Goal: Information Seeking & Learning: Learn about a topic

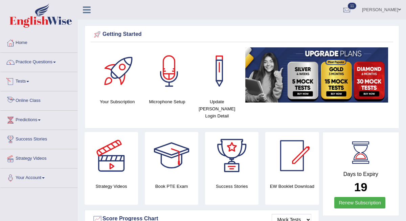
click at [36, 100] on link "Online Class" at bounding box center [38, 99] width 77 height 17
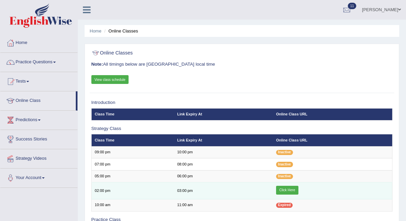
click at [289, 192] on link "Click Here" at bounding box center [287, 190] width 22 height 9
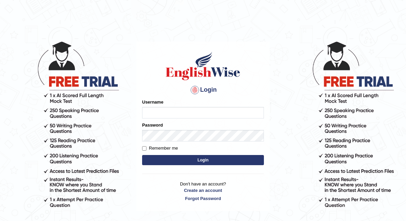
click at [149, 115] on input "Username" at bounding box center [203, 112] width 122 height 11
type input "d"
type input "Daaas"
click at [145, 148] on input "Remember me" at bounding box center [144, 148] width 4 height 4
checkbox input "true"
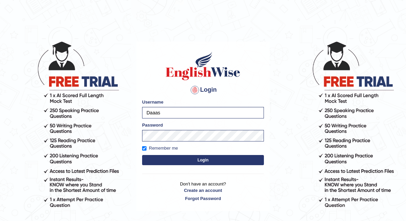
click at [167, 160] on button "Login" at bounding box center [203, 160] width 122 height 10
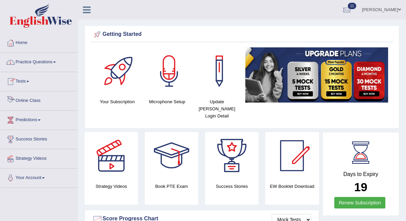
click at [29, 99] on link "Online Class" at bounding box center [38, 99] width 77 height 17
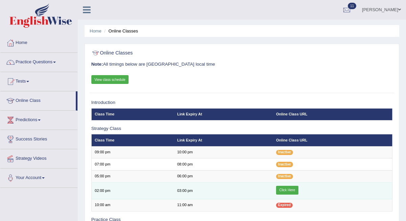
click at [281, 193] on link "Click Here" at bounding box center [287, 190] width 22 height 9
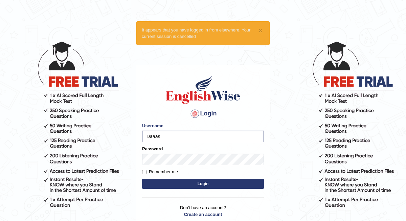
type input "Daaas"
click at [193, 185] on button "Login" at bounding box center [203, 184] width 122 height 10
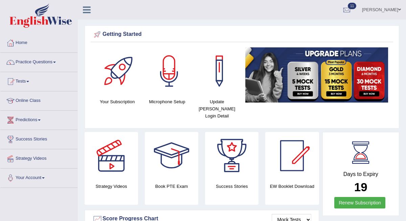
click at [30, 104] on link "Online Class" at bounding box center [38, 99] width 77 height 17
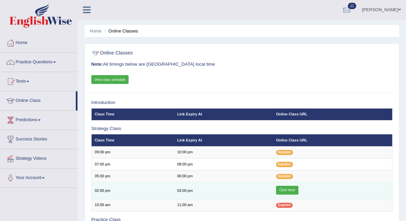
click at [292, 190] on link "Click Here" at bounding box center [287, 190] width 22 height 9
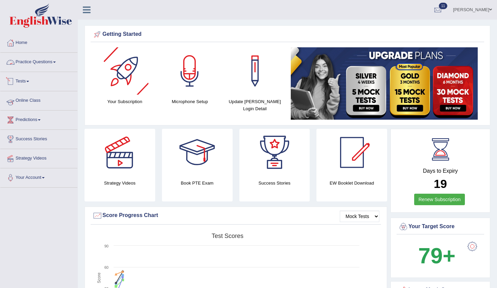
click at [33, 101] on link "Online Class" at bounding box center [38, 99] width 77 height 17
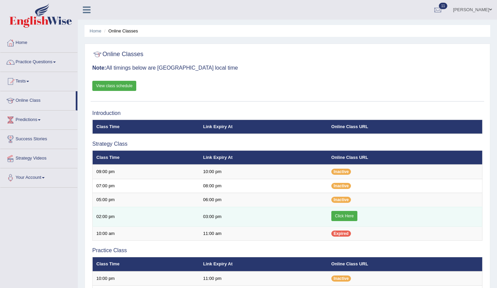
click at [346, 214] on link "Click Here" at bounding box center [344, 216] width 26 height 10
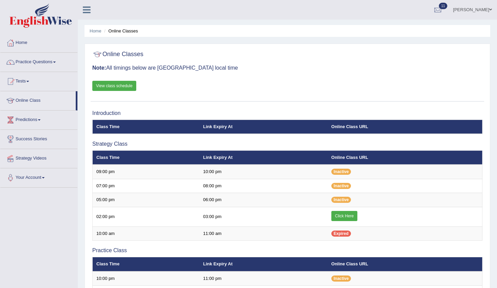
click at [47, 62] on link "Practice Questions" at bounding box center [38, 61] width 77 height 17
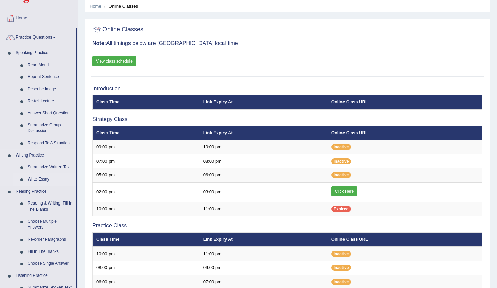
scroll to position [27, 0]
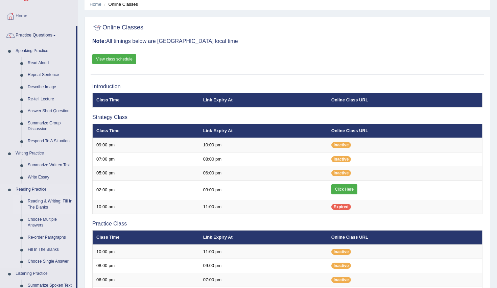
click at [39, 203] on link "Reading & Writing: Fill In The Blanks" at bounding box center [50, 204] width 51 height 18
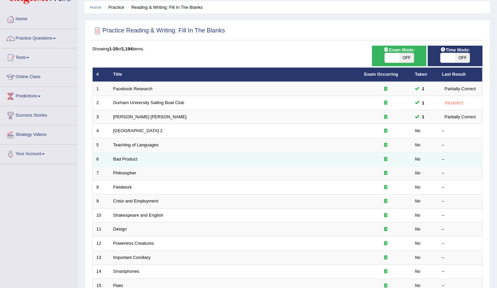
scroll to position [24, 0]
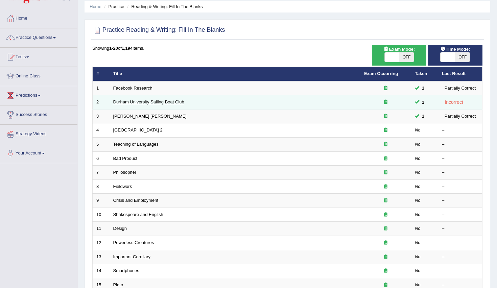
click at [134, 104] on link "Durham University Sailing Boat Club" at bounding box center [148, 101] width 71 height 5
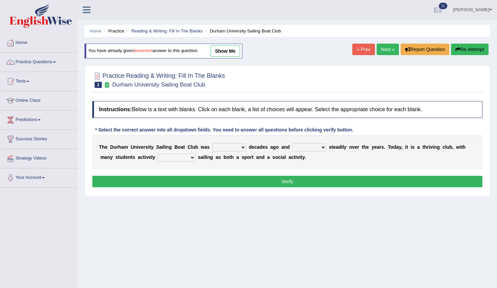
click at [386, 51] on link "Next »" at bounding box center [388, 49] width 22 height 11
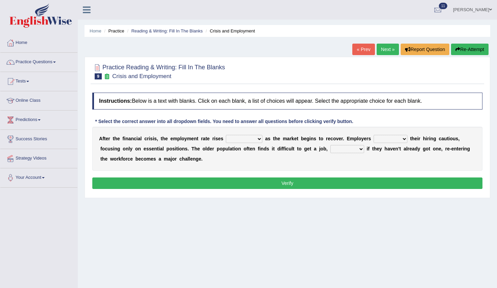
click at [386, 51] on link "Next »" at bounding box center [388, 49] width 22 height 11
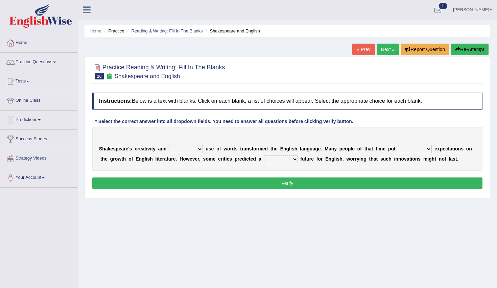
click at [386, 51] on link "Next »" at bounding box center [388, 49] width 22 height 11
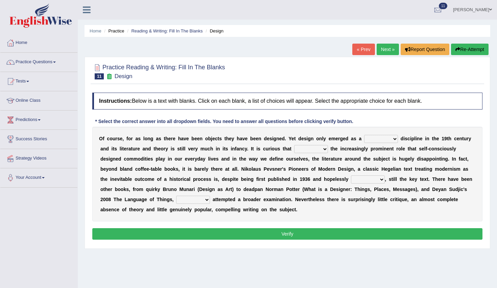
click at [386, 51] on link "Next »" at bounding box center [388, 49] width 22 height 11
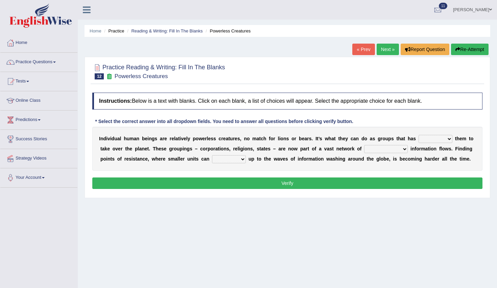
click at [386, 51] on link "Next »" at bounding box center [388, 49] width 22 height 11
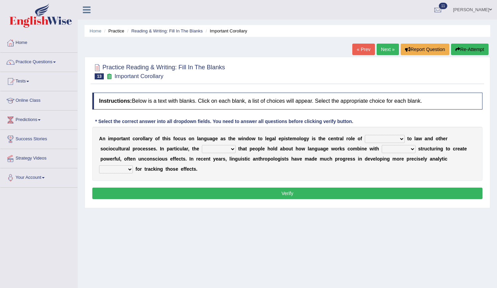
click at [386, 51] on link "Next »" at bounding box center [388, 49] width 22 height 11
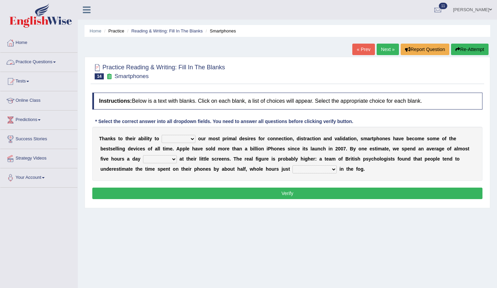
click at [36, 62] on link "Practice Questions" at bounding box center [38, 61] width 77 height 17
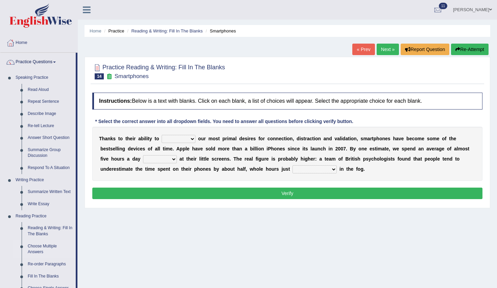
click at [40, 248] on link "Choose Multiple Answers" at bounding box center [50, 249] width 51 height 18
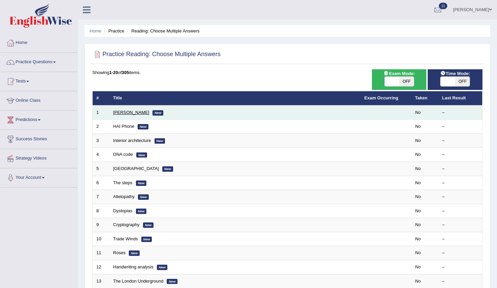
click at [124, 113] on link "Damian Scarf" at bounding box center [131, 112] width 36 height 5
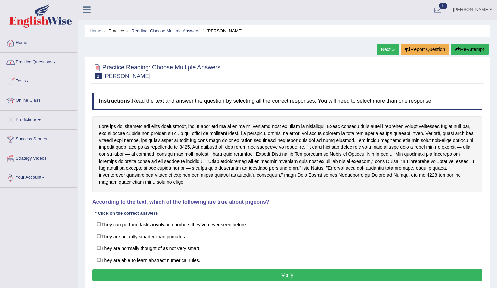
click at [41, 59] on link "Practice Questions" at bounding box center [38, 61] width 77 height 17
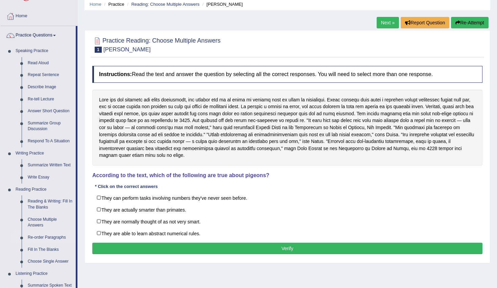
scroll to position [30, 0]
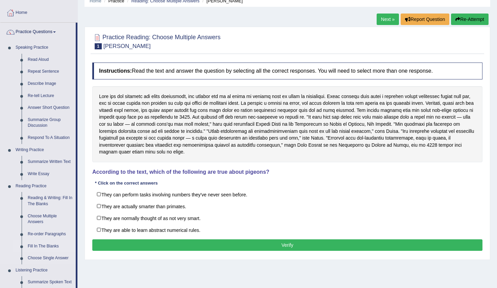
click at [29, 242] on link "Fill In The Blanks" at bounding box center [50, 246] width 51 height 12
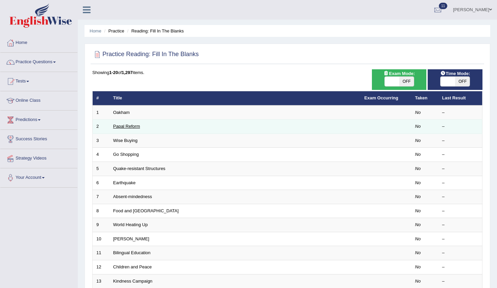
click at [127, 128] on link "Papal Reform" at bounding box center [126, 126] width 27 height 5
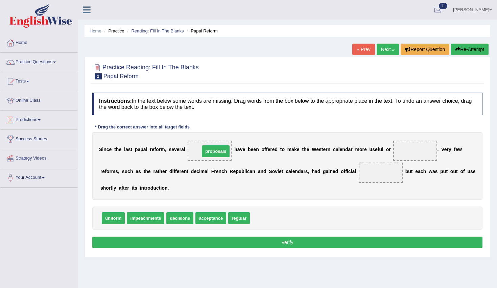
drag, startPoint x: 258, startPoint y: 217, endPoint x: 205, endPoint y: 146, distance: 88.5
drag, startPoint x: 235, startPoint y: 218, endPoint x: 352, endPoint y: 163, distance: 129.2
drag, startPoint x: 383, startPoint y: 172, endPoint x: 418, endPoint y: 144, distance: 44.4
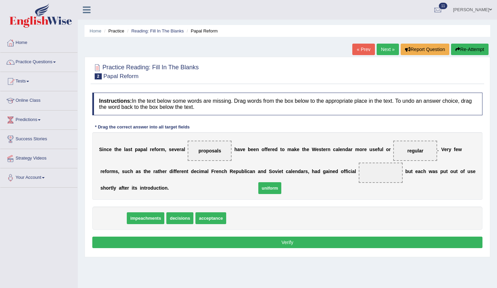
drag, startPoint x: 116, startPoint y: 221, endPoint x: 274, endPoint y: 191, distance: 160.2
click at [274, 191] on span "uniform" at bounding box center [269, 188] width 23 height 12
drag, startPoint x: 111, startPoint y: 217, endPoint x: 380, endPoint y: 171, distance: 272.6
click at [301, 242] on button "Verify" at bounding box center [287, 242] width 390 height 11
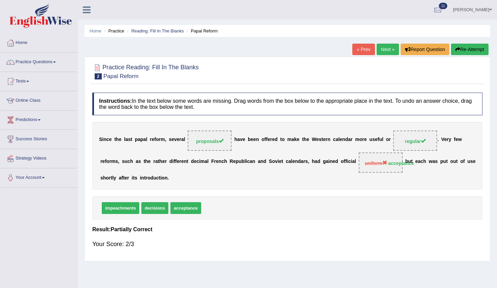
click at [414, 61] on div "Practice Reading: Fill In The Blanks 2 Papal Reform" at bounding box center [288, 73] width 394 height 24
click at [383, 47] on link "Next »" at bounding box center [388, 49] width 22 height 11
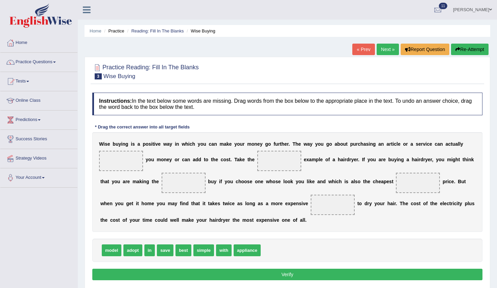
click at [86, 13] on icon at bounding box center [87, 9] width 8 height 9
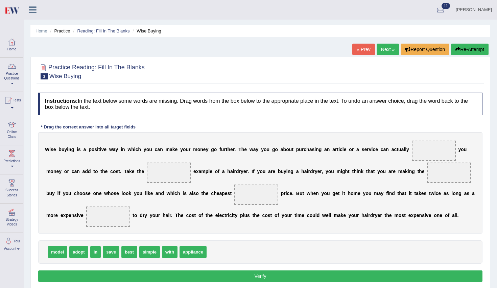
click at [14, 75] on link "Practice Questions" at bounding box center [11, 74] width 23 height 32
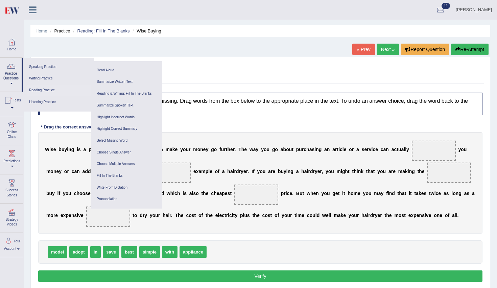
click at [40, 90] on link "Reading Practice" at bounding box center [59, 91] width 64 height 12
click at [38, 90] on link "Reading Practice" at bounding box center [59, 91] width 64 height 12
click at [120, 94] on link "Reading & Writing: Fill In The Blanks" at bounding box center [126, 94] width 64 height 12
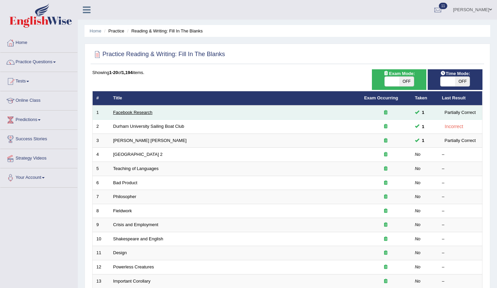
click at [132, 114] on link "Facebook Research" at bounding box center [132, 112] width 39 height 5
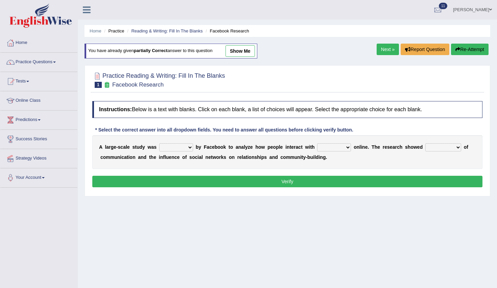
click at [38, 60] on link "Practice Questions" at bounding box center [38, 61] width 77 height 17
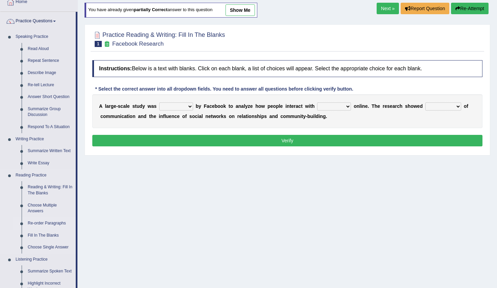
scroll to position [45, 0]
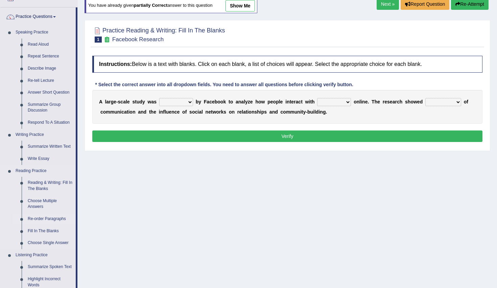
click at [43, 215] on link "Re-order Paragraphs" at bounding box center [50, 219] width 51 height 12
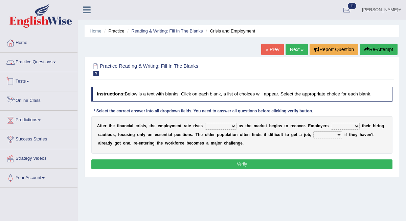
click at [30, 99] on link "Online Class" at bounding box center [38, 99] width 77 height 17
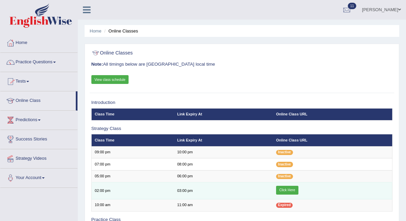
click at [286, 188] on link "Click Here" at bounding box center [287, 190] width 22 height 9
